Goal: Task Accomplishment & Management: Use online tool/utility

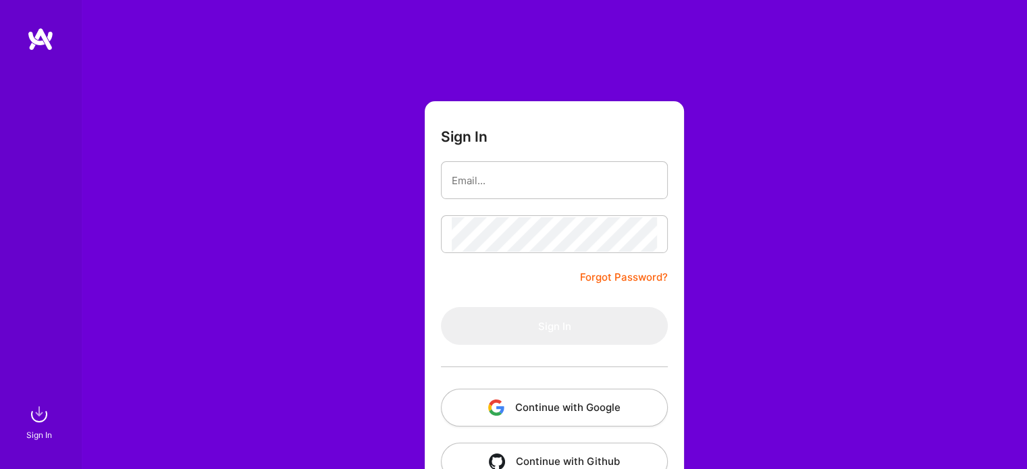
click at [526, 412] on button "Continue with Google" at bounding box center [554, 408] width 227 height 38
click at [487, 186] on input "email" at bounding box center [554, 180] width 205 height 34
click at [575, 413] on button "Continue with Google" at bounding box center [554, 408] width 227 height 38
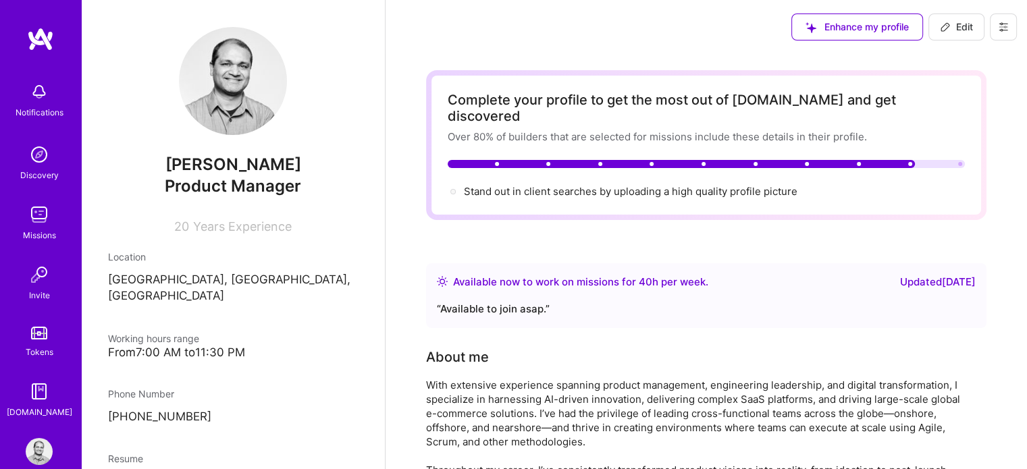
click at [24, 236] on div "Missions" at bounding box center [39, 235] width 33 height 14
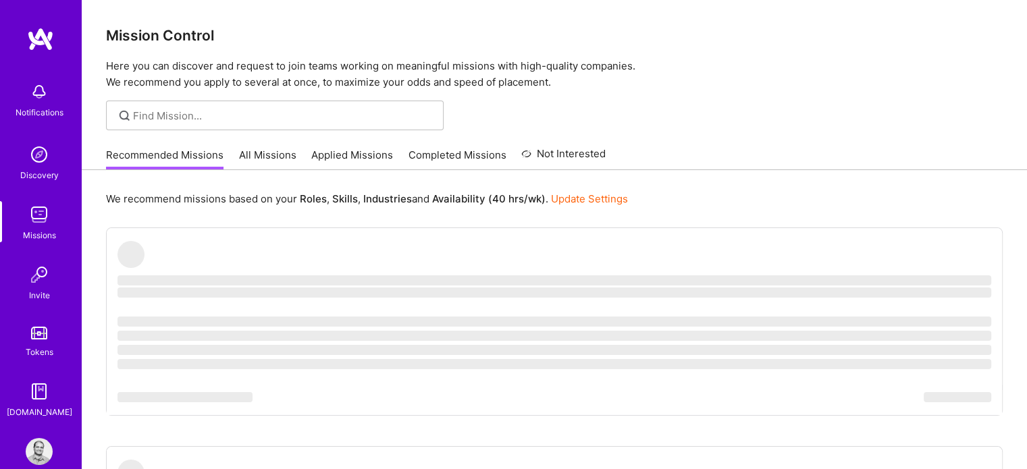
click at [271, 153] on link "All Missions" at bounding box center [267, 159] width 57 height 22
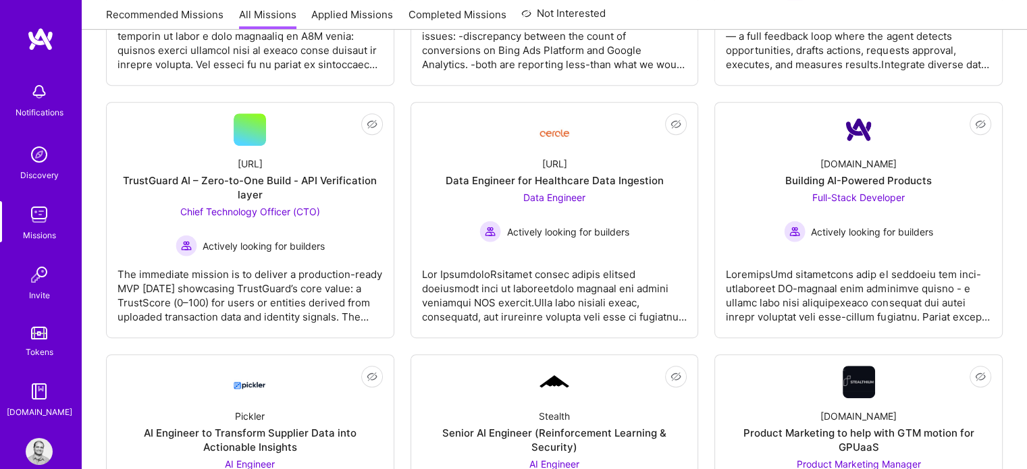
scroll to position [659, 0]
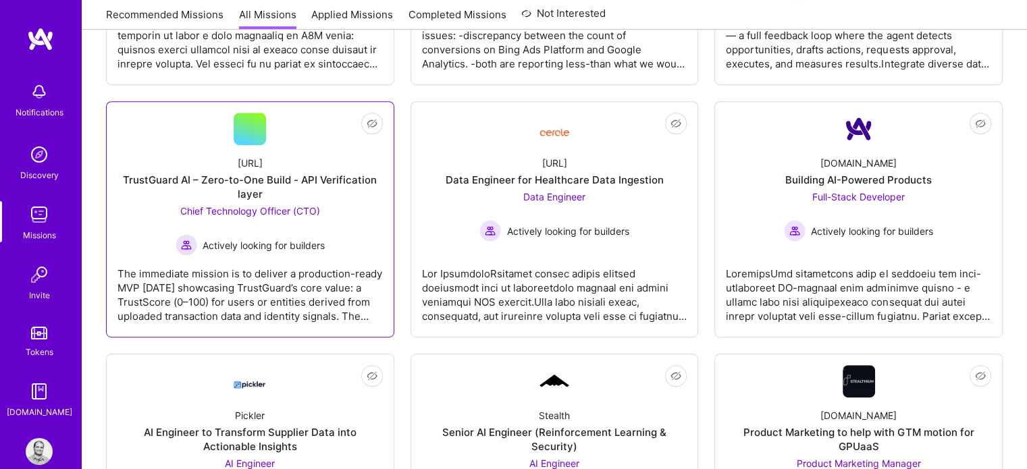
click at [238, 156] on div "[URL]" at bounding box center [250, 163] width 25 height 14
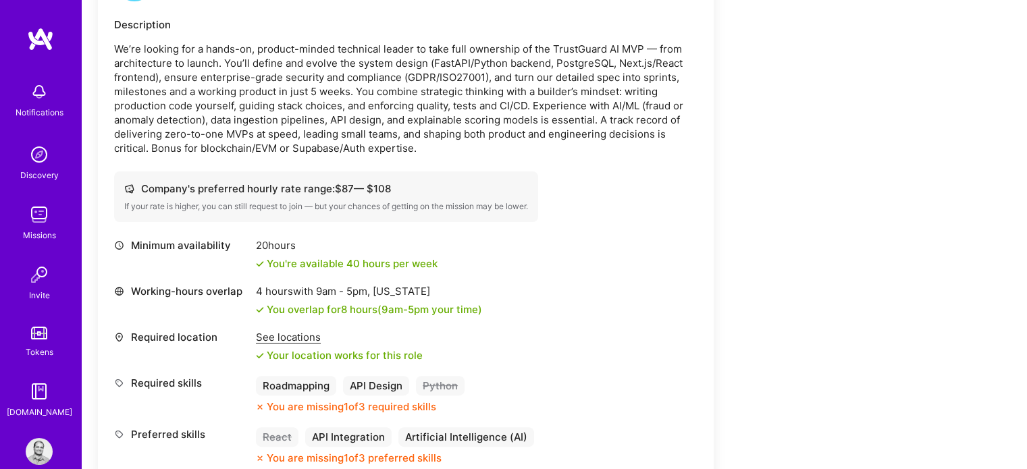
scroll to position [402, 0]
